Goal: Task Accomplishment & Management: Use online tool/utility

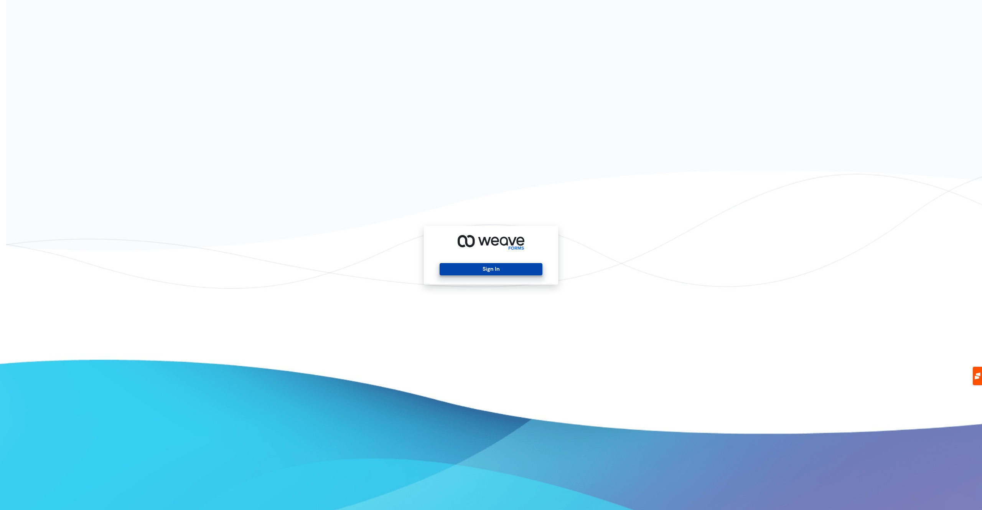
click at [467, 268] on button "Sign In" at bounding box center [491, 269] width 102 height 12
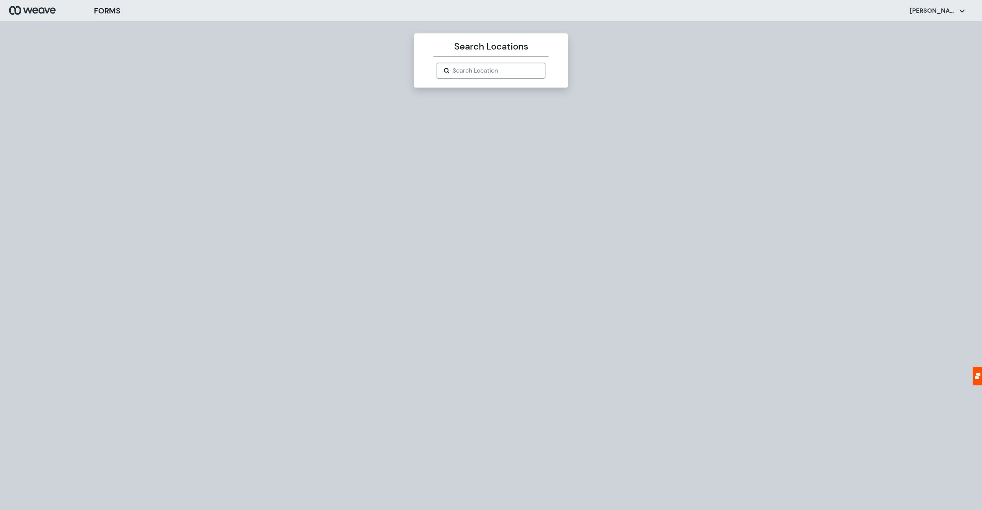
click at [485, 70] on input "Search Location" at bounding box center [496, 70] width 86 height 9
paste input "*********"
type input "*********"
click at [484, 90] on div "[PERSON_NAME], DDS, P.C." at bounding box center [491, 85] width 108 height 14
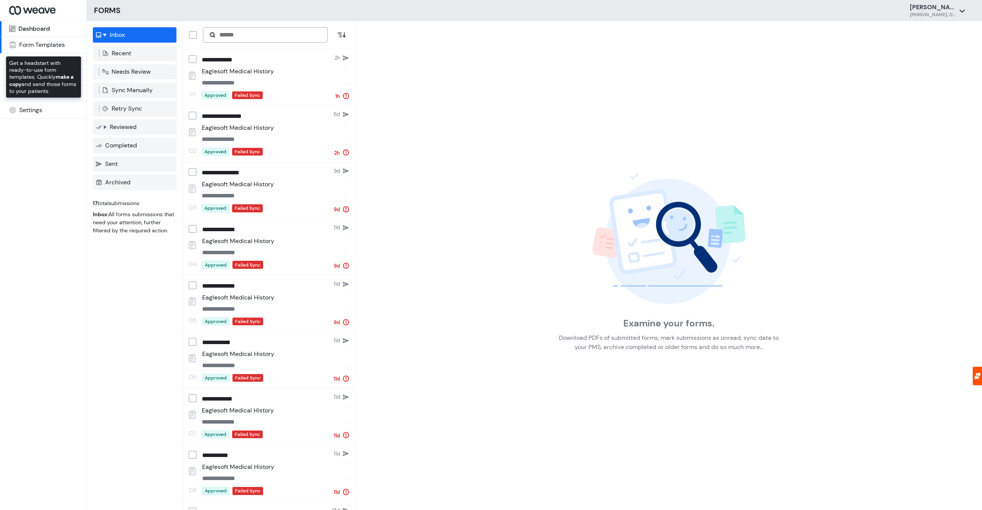
click at [45, 49] on link "Form Templates" at bounding box center [43, 45] width 86 height 17
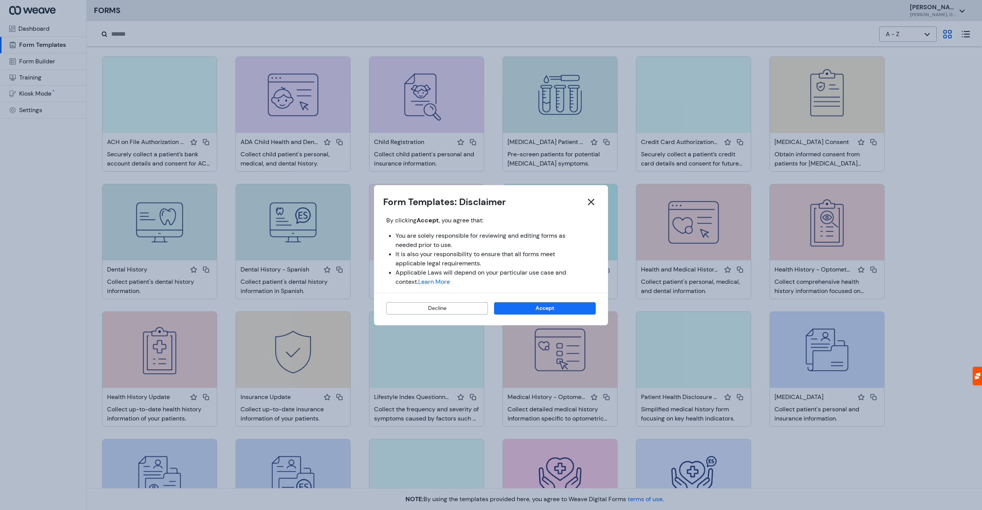
drag, startPoint x: 575, startPoint y: 208, endPoint x: 609, endPoint y: 203, distance: 34.8
click at [575, 208] on h2 "Form Templates: Disclaimer" at bounding box center [491, 201] width 216 height 15
click at [583, 198] on h2 "Form Templates: Disclaimer" at bounding box center [491, 201] width 216 height 15
click at [589, 198] on icon "button" at bounding box center [591, 201] width 9 height 9
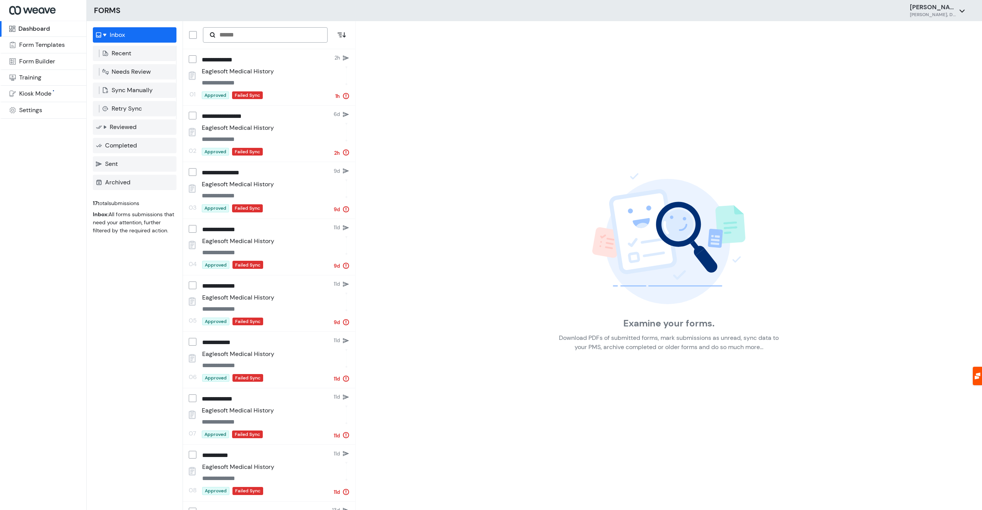
click at [61, 31] on link "Dashboard" at bounding box center [43, 29] width 86 height 16
drag, startPoint x: 49, startPoint y: 30, endPoint x: 51, endPoint y: 37, distance: 7.5
click at [49, 30] on div "Dashboard" at bounding box center [33, 29] width 31 height 6
click at [75, 59] on link "Form Builder" at bounding box center [43, 61] width 86 height 17
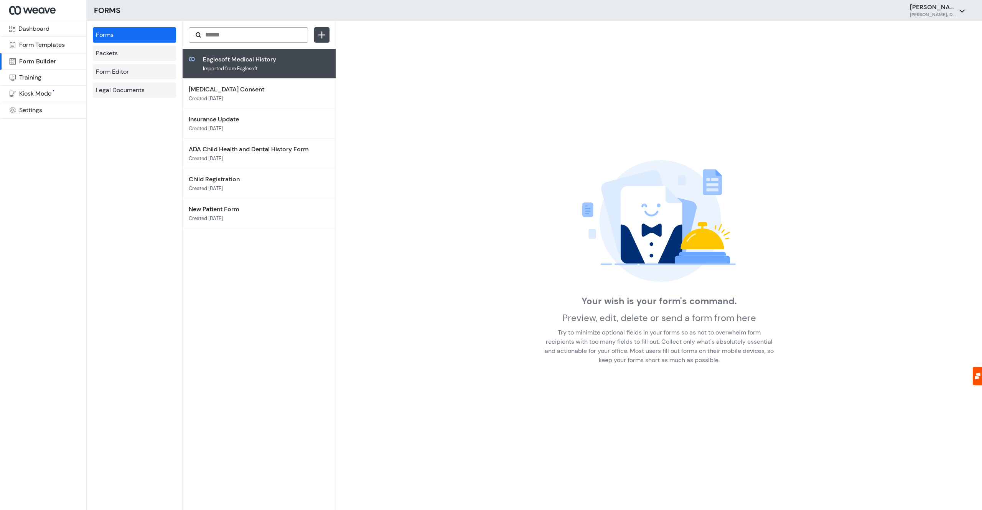
click at [252, 63] on p "Eaglesoft Medical History" at bounding box center [242, 59] width 79 height 9
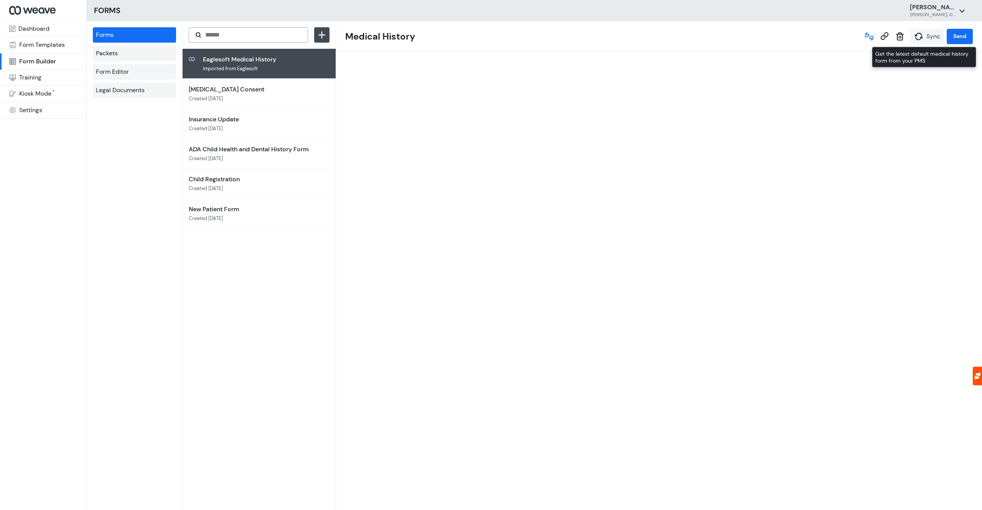
click at [915, 34] on icon "Sync" at bounding box center [919, 36] width 9 height 9
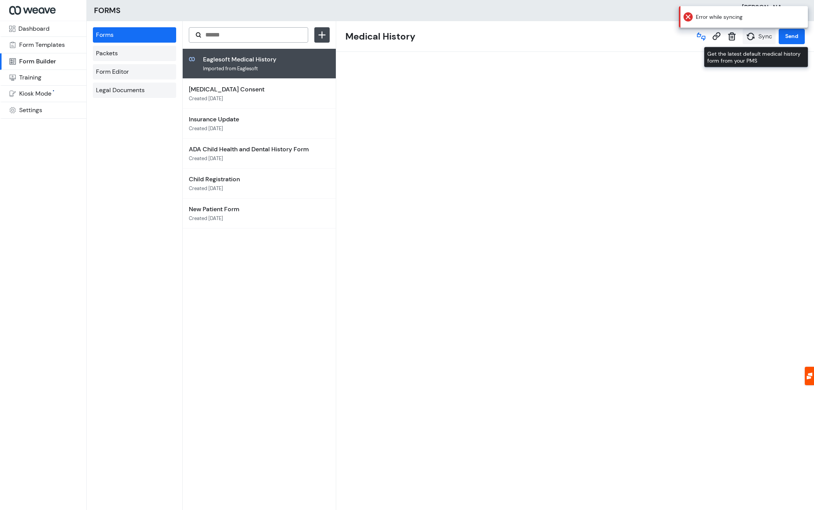
click at [760, 42] on button "Sync" at bounding box center [759, 36] width 33 height 15
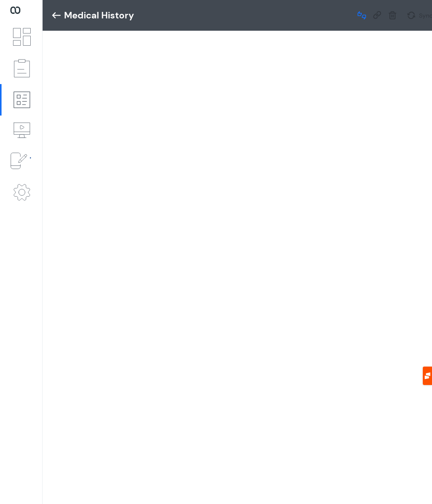
click at [56, 15] on icon at bounding box center [56, 15] width 8 height 6
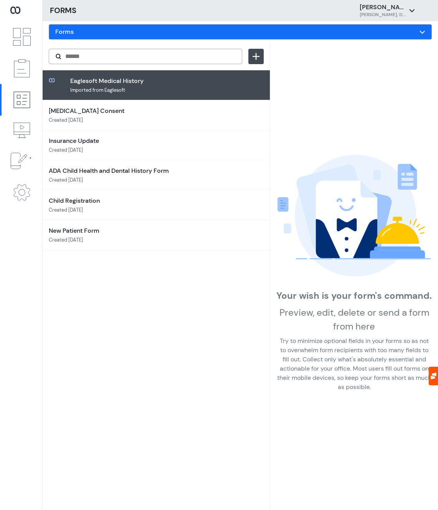
click at [118, 82] on p "Eaglesoft Medical History" at bounding box center [109, 80] width 79 height 9
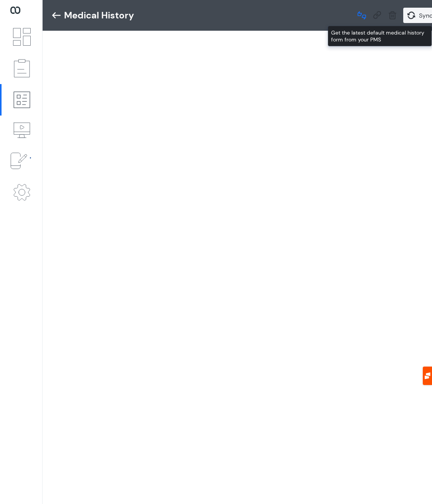
click at [411, 17] on icon "Sync" at bounding box center [411, 15] width 9 height 9
click at [417, 20] on button "Sync" at bounding box center [419, 15] width 33 height 15
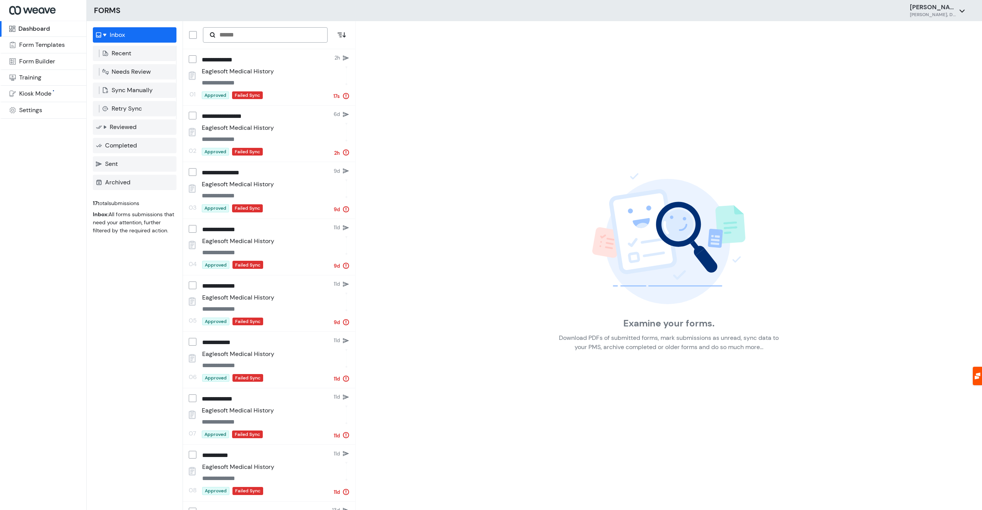
click at [912, 17] on h6 "[PERSON_NAME], DDS, P.C." at bounding box center [933, 15] width 46 height 7
drag, startPoint x: 817, startPoint y: 53, endPoint x: 601, endPoint y: 67, distance: 216.6
click at [814, 53] on div "Examine your forms. Download PDFs of submitted forms, mark submissions as unrea…" at bounding box center [669, 265] width 627 height 489
click at [309, 90] on div "**********" at bounding box center [264, 77] width 124 height 44
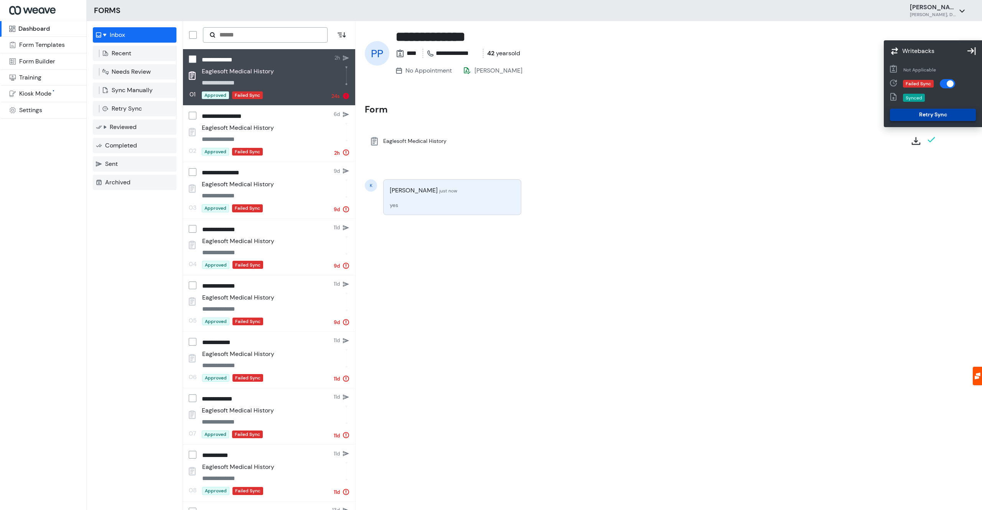
click at [932, 116] on button "Retry Sync" at bounding box center [933, 115] width 86 height 12
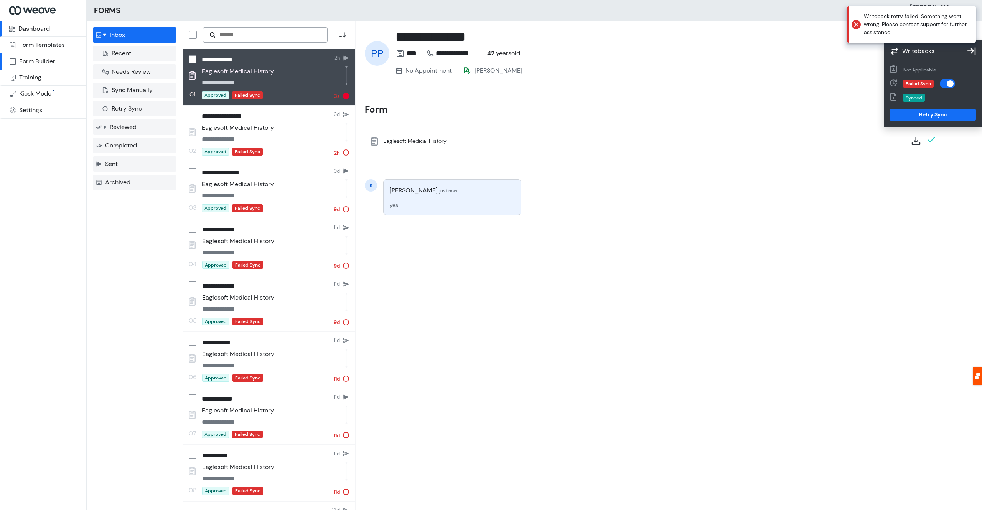
click at [53, 63] on div "Form Builder" at bounding box center [37, 61] width 36 height 6
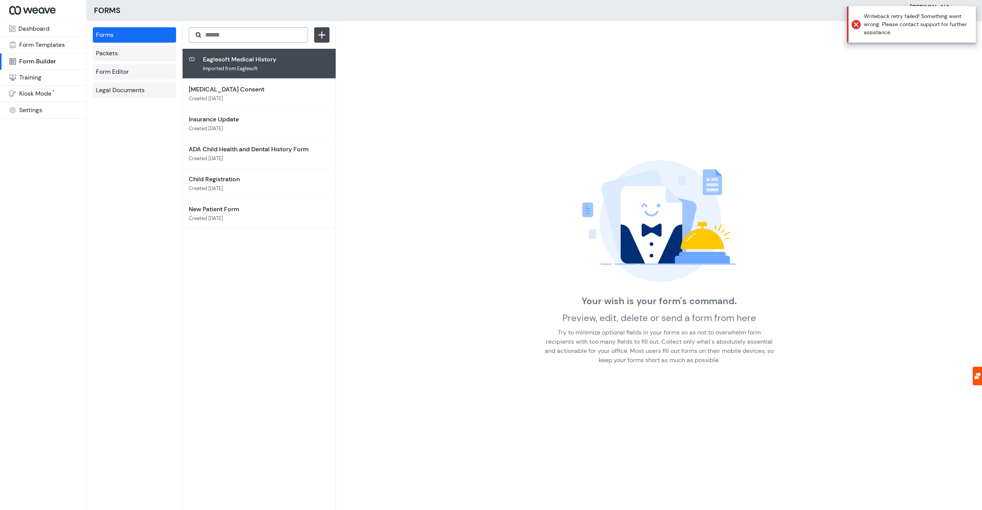
click at [224, 51] on div "Eaglesoft Medical History Imported from Eaglesoft" at bounding box center [259, 64] width 153 height 30
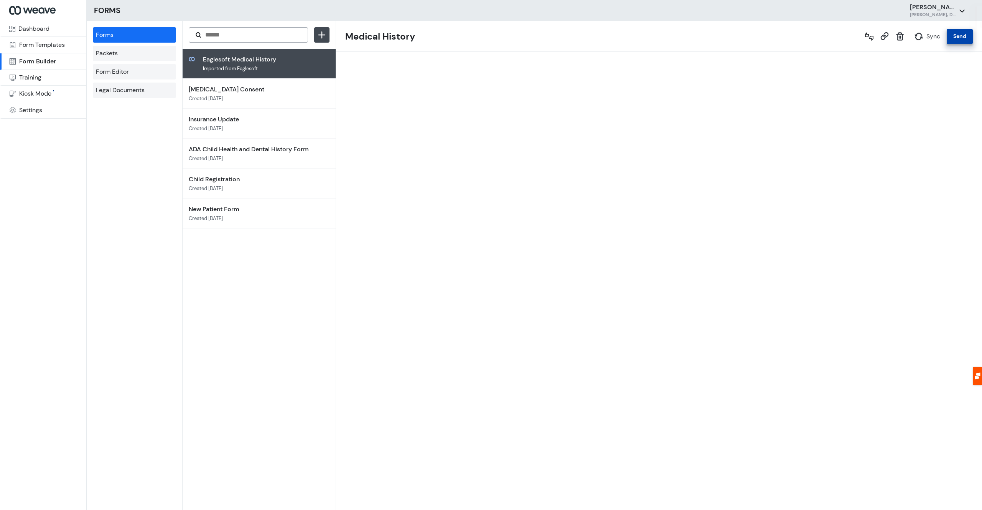
click at [951, 34] on button "Send" at bounding box center [960, 36] width 26 height 15
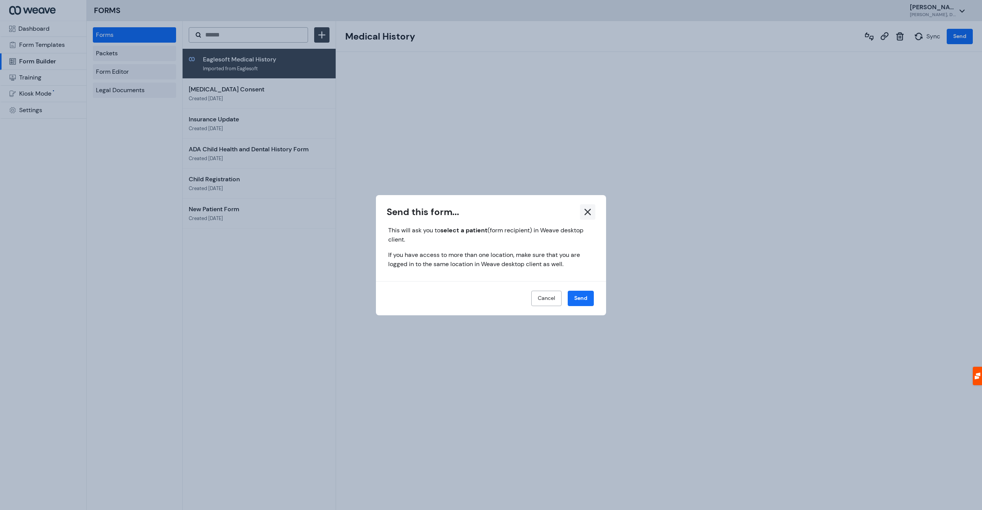
click at [584, 211] on icon "button" at bounding box center [587, 211] width 9 height 9
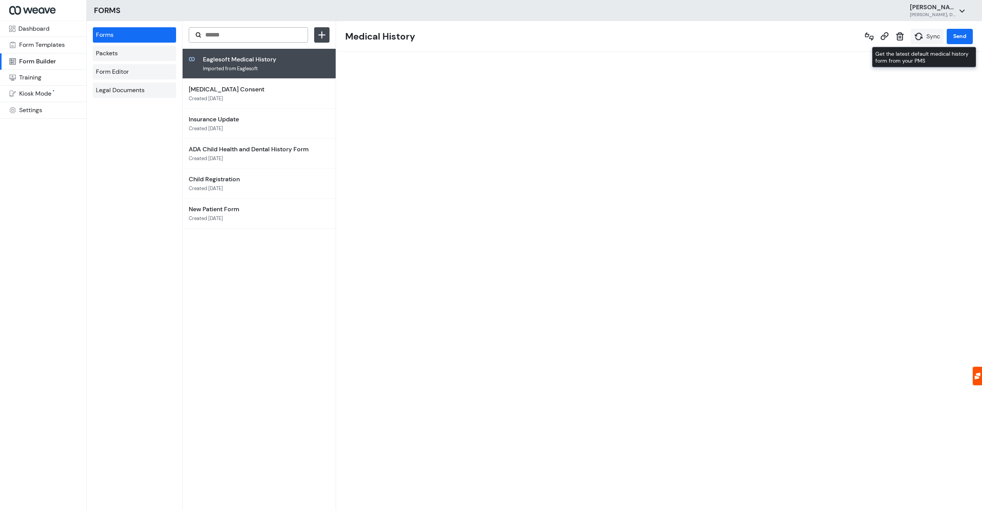
click at [923, 36] on icon "Sync" at bounding box center [919, 36] width 9 height 9
click at [916, 39] on icon "Sync" at bounding box center [919, 36] width 8 height 7
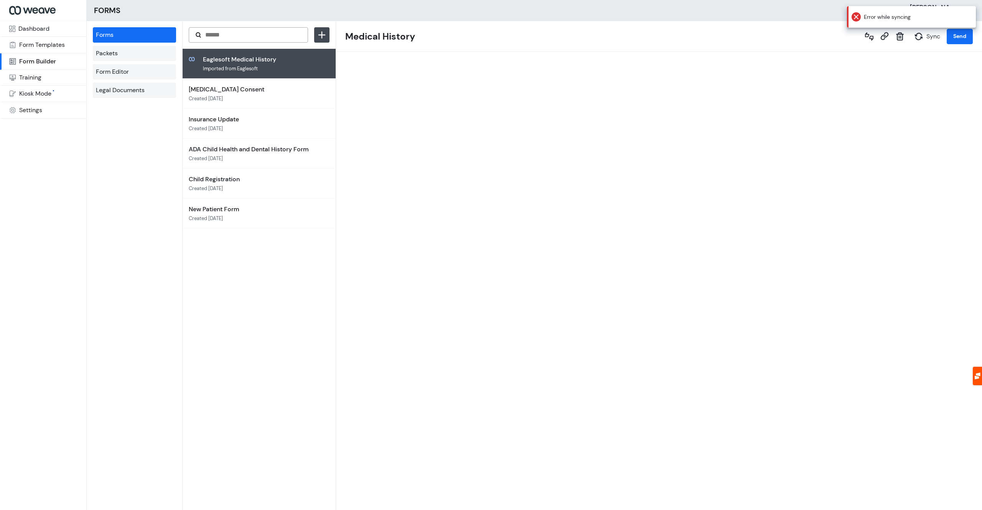
click at [887, 10] on p "Error while syncing" at bounding box center [911, 16] width 129 height 21
click at [811, 25] on div "Medical History" at bounding box center [601, 36] width 513 height 29
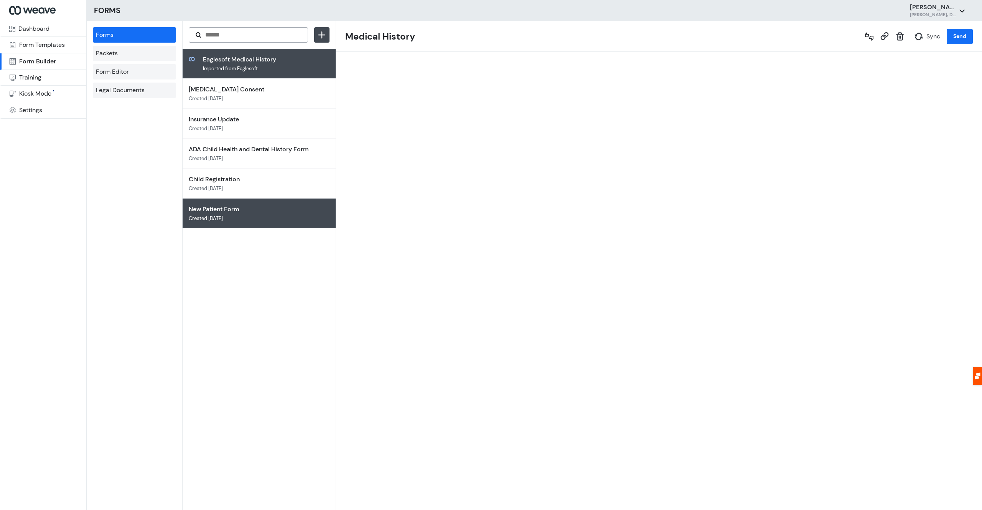
click at [215, 206] on p "New Patient Form" at bounding box center [252, 209] width 127 height 9
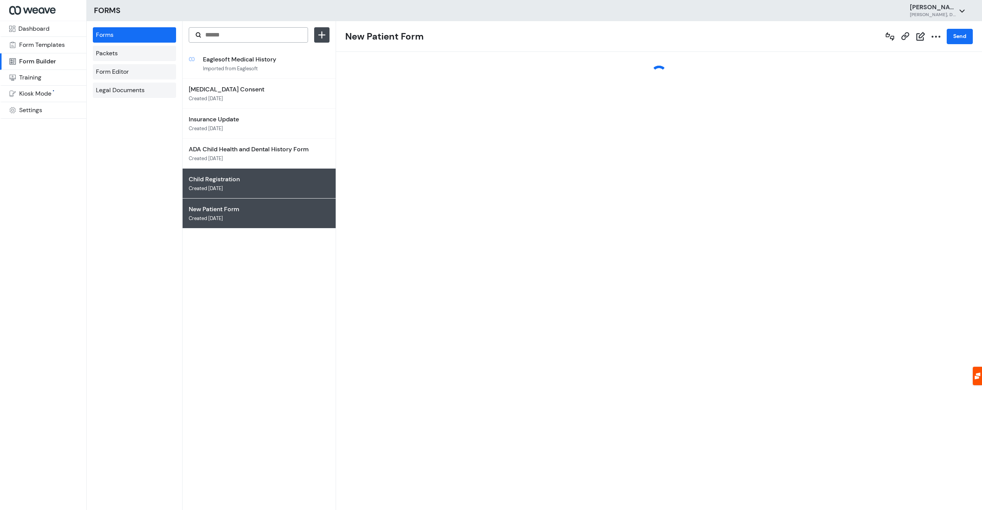
click at [231, 179] on p "Child Registration" at bounding box center [252, 179] width 127 height 9
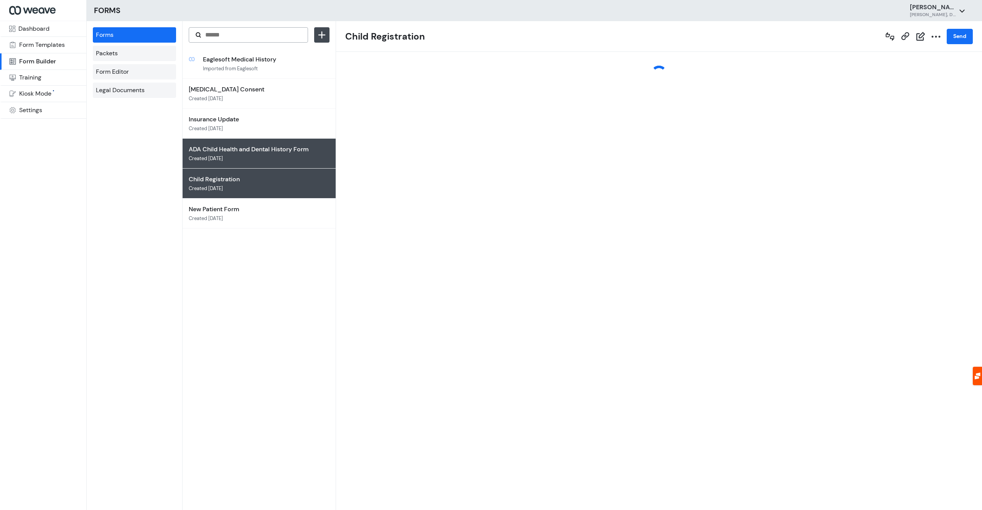
click at [241, 160] on div "ADA Child Health and Dental History Form Created 5 months ago" at bounding box center [252, 153] width 127 height 17
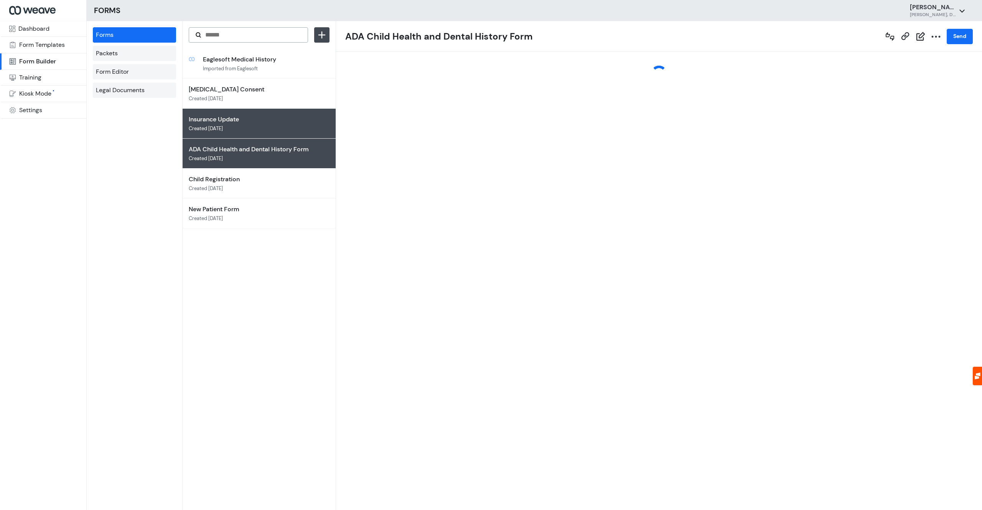
click at [253, 119] on p "Insurance Update" at bounding box center [252, 119] width 127 height 9
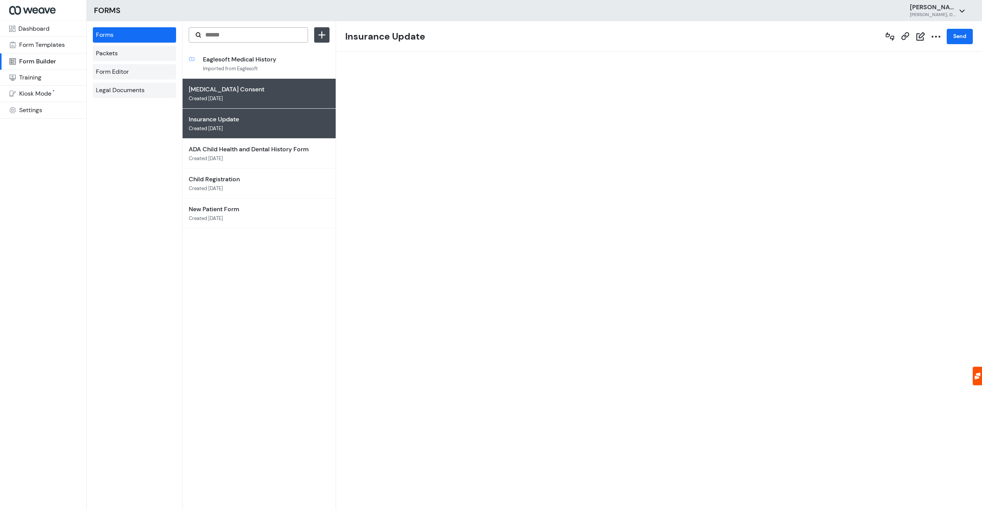
click at [251, 86] on p "[MEDICAL_DATA] Consent" at bounding box center [252, 89] width 127 height 9
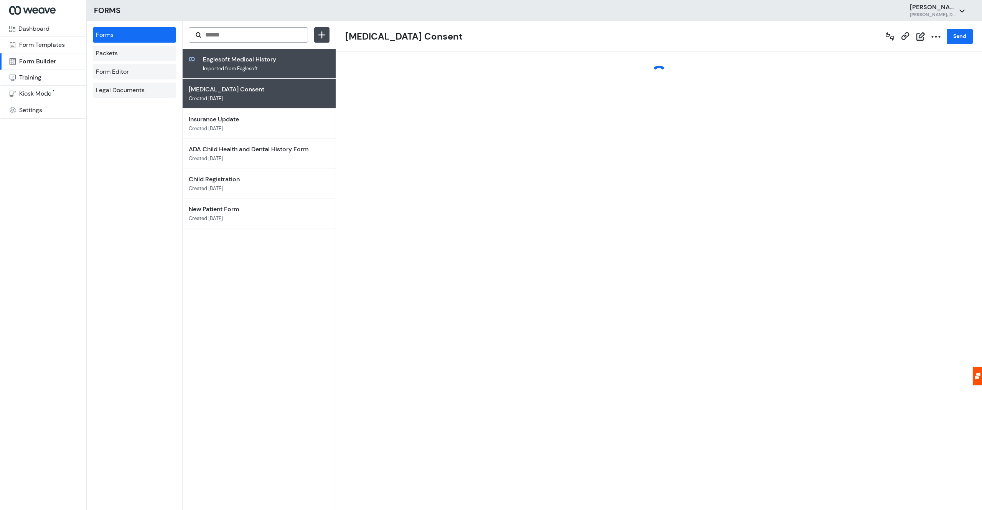
click at [252, 76] on div "Eaglesoft Medical History Imported from Eaglesoft" at bounding box center [259, 64] width 153 height 30
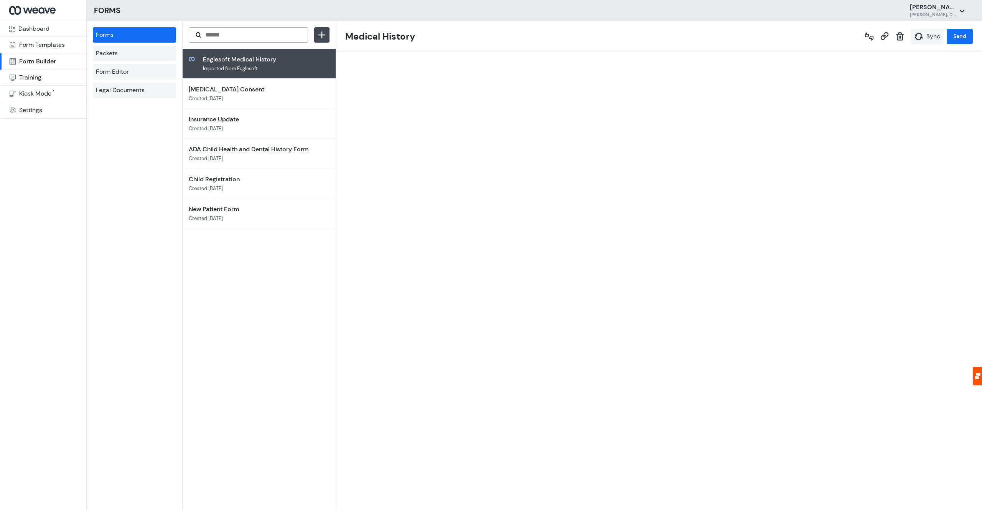
click at [914, 43] on button "Sync" at bounding box center [927, 36] width 33 height 15
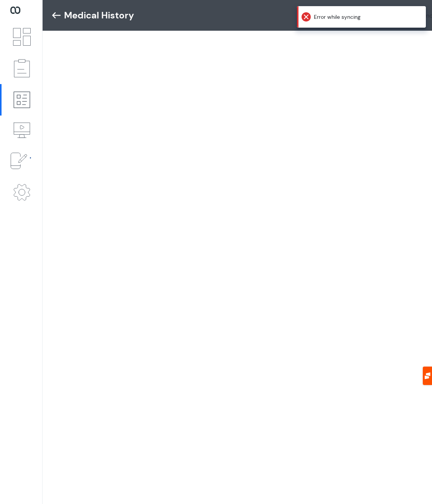
click at [332, 19] on p "Error while syncing" at bounding box center [361, 16] width 129 height 21
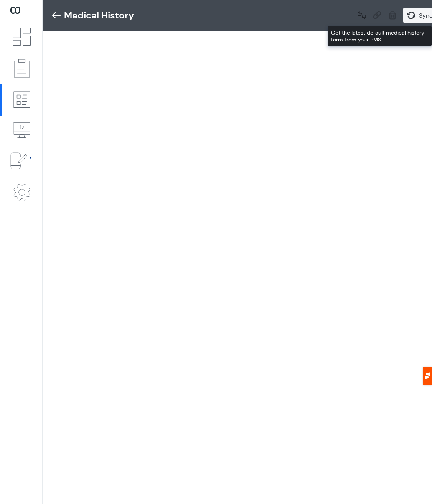
click at [408, 18] on icon "Sync" at bounding box center [411, 15] width 9 height 9
